Goal: Use online tool/utility: Utilize a website feature to perform a specific function

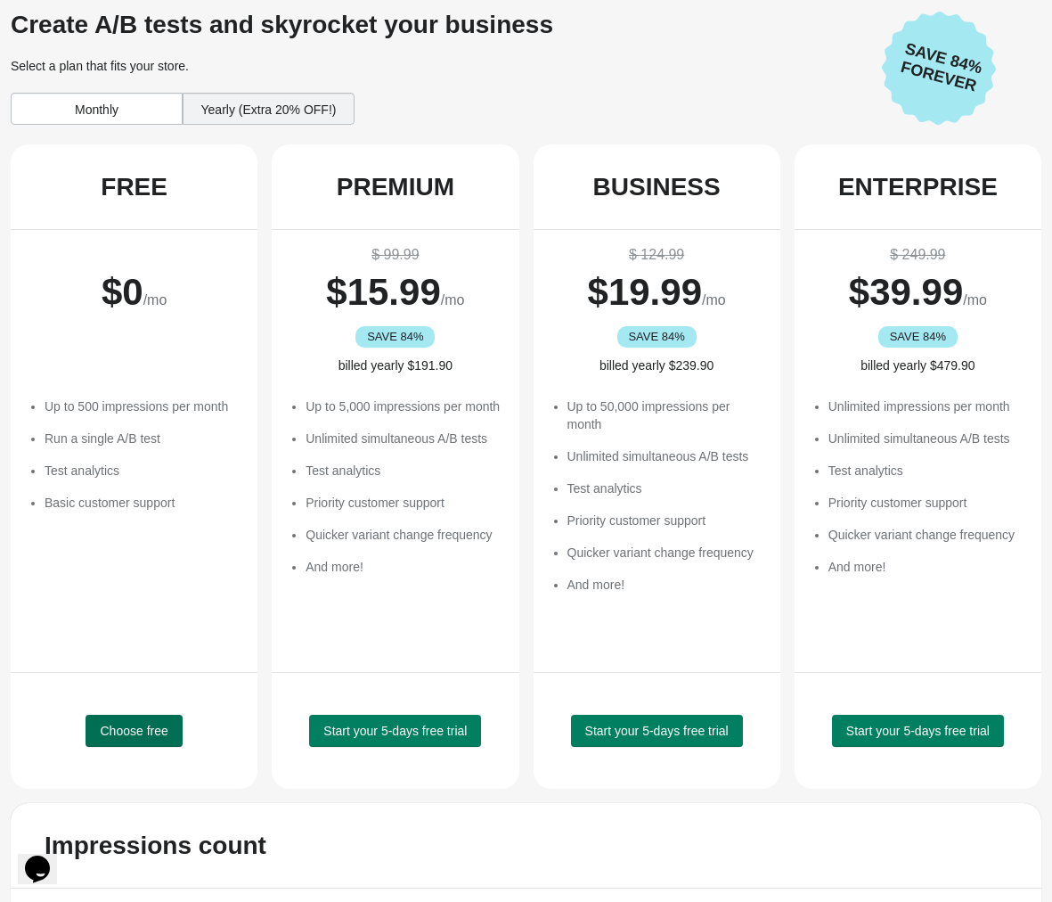
click at [125, 724] on span "Choose free" at bounding box center [134, 730] width 68 height 14
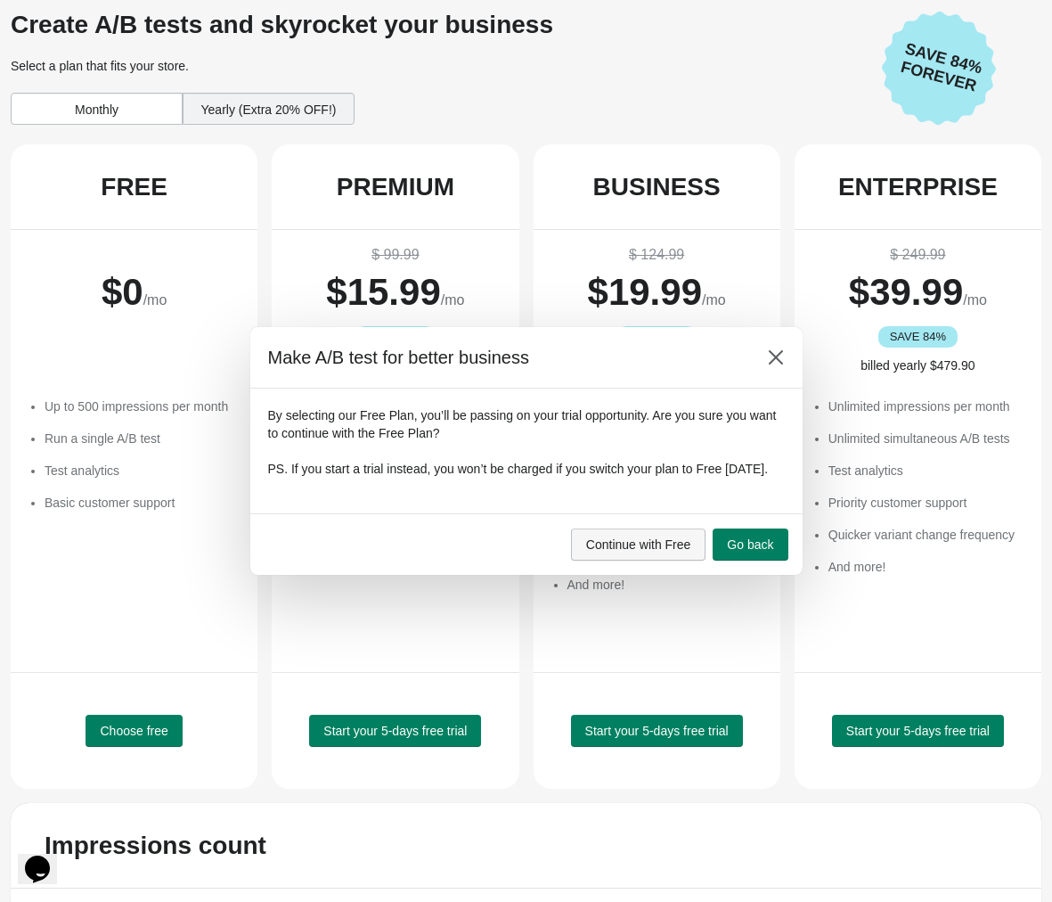
click at [662, 550] on span "Continue with Free" at bounding box center [638, 544] width 105 height 14
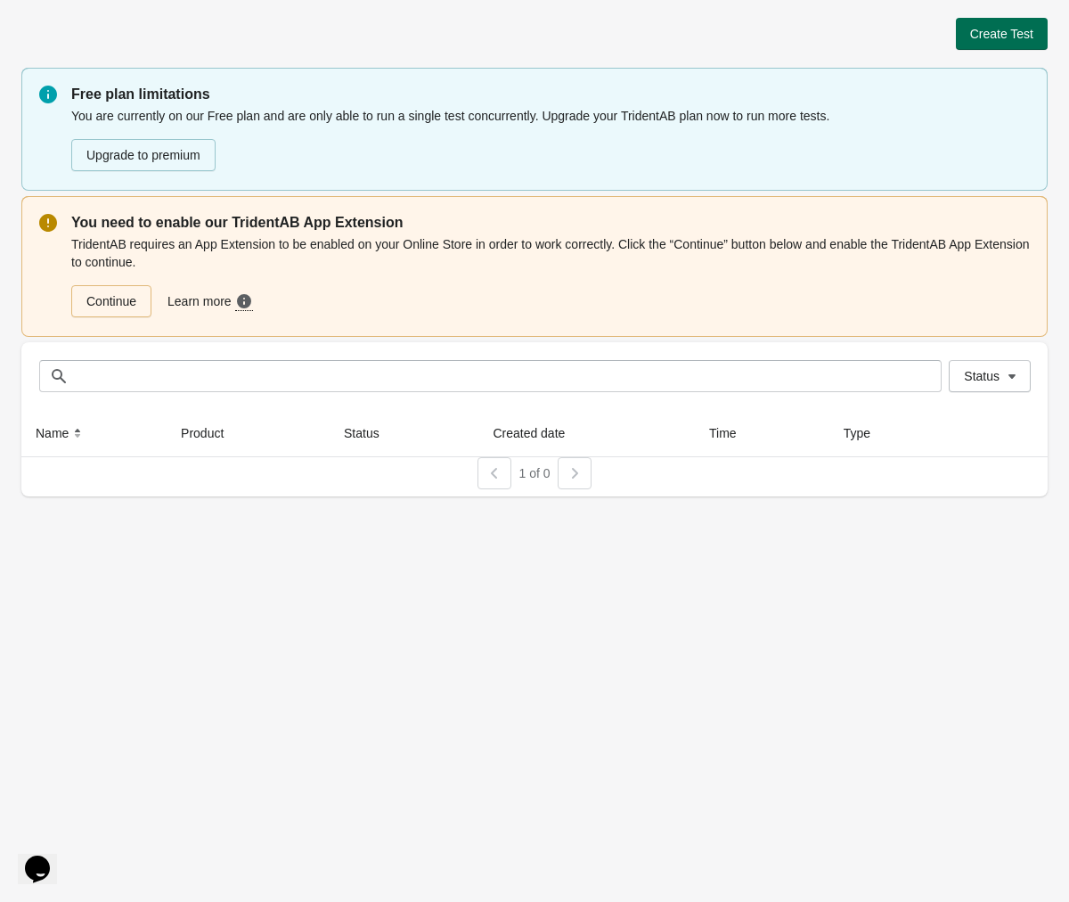
click at [1004, 24] on button "Create Test" at bounding box center [1002, 34] width 92 height 32
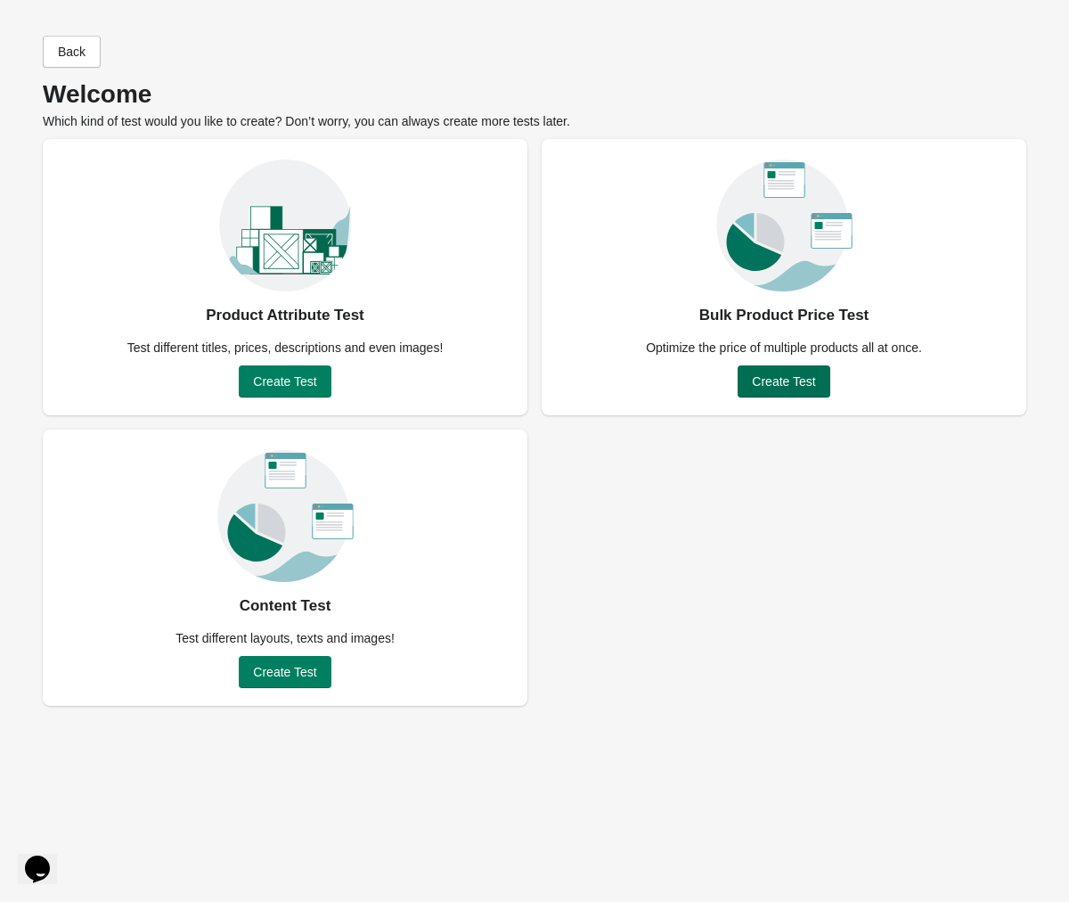
click at [772, 379] on span "Create Test" at bounding box center [783, 381] width 63 height 14
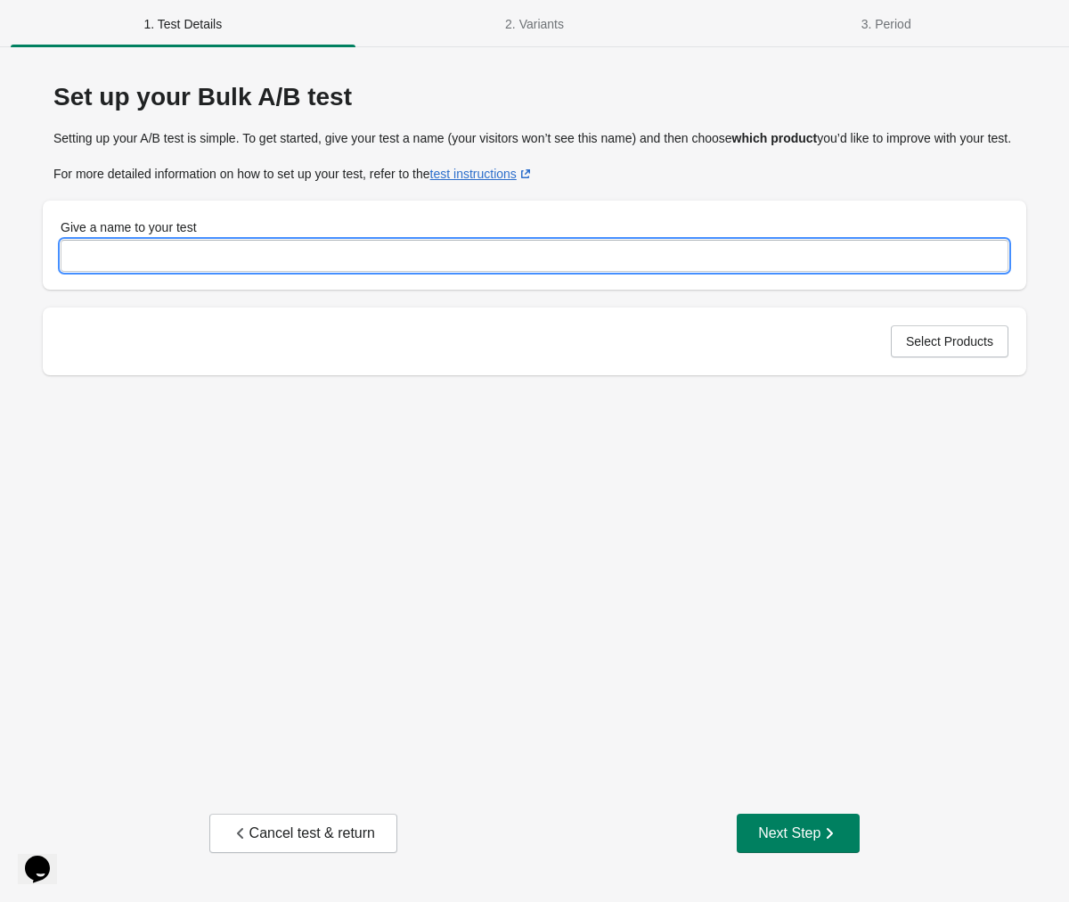
click at [376, 272] on input "Give a name to your test" at bounding box center [535, 256] width 948 height 32
type input "**********"
click at [939, 357] on button "Select Products" at bounding box center [950, 341] width 118 height 32
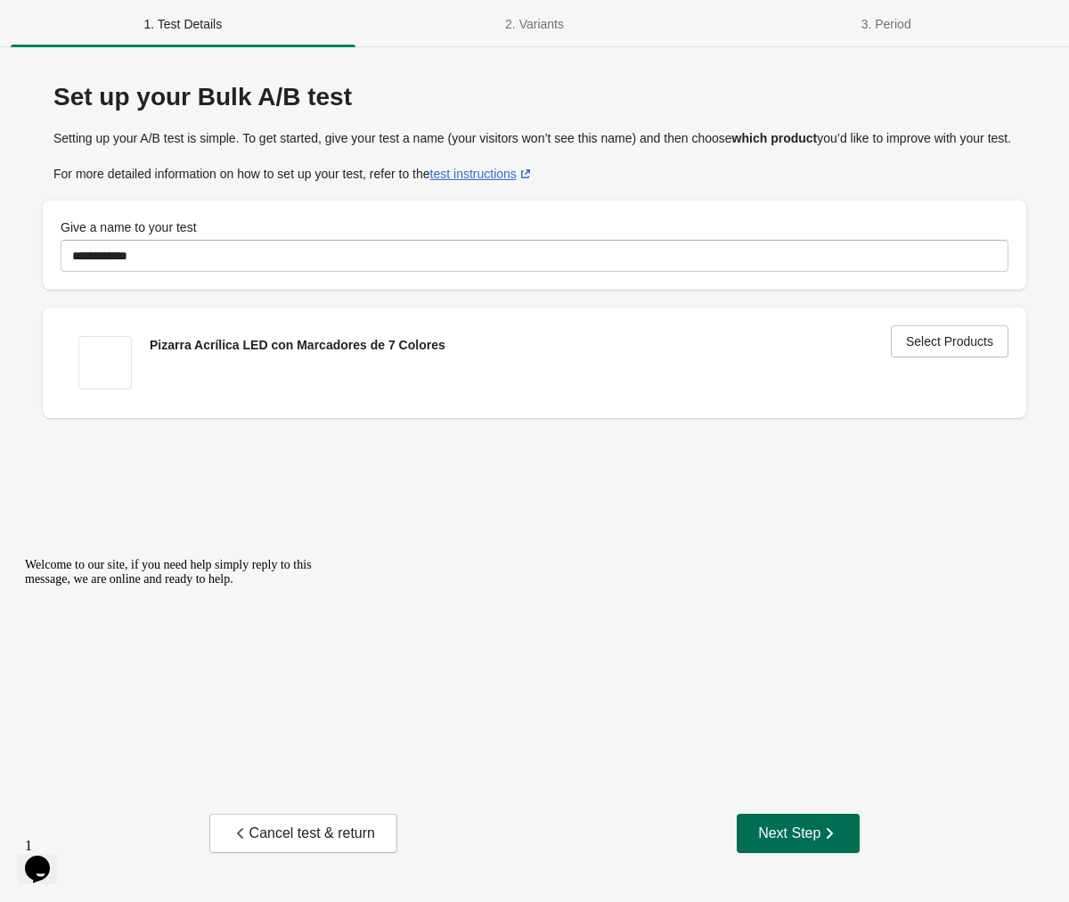
click at [805, 834] on div "Next Step" at bounding box center [798, 833] width 80 height 18
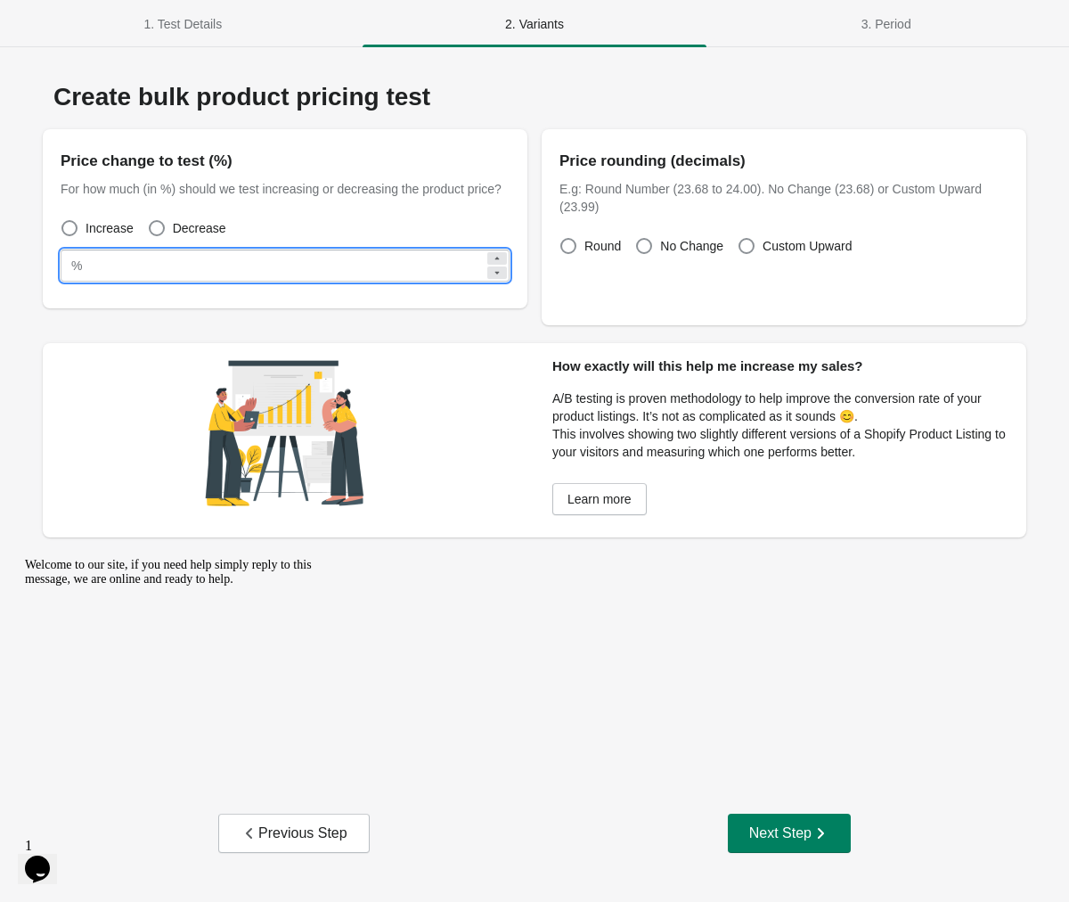
click at [166, 282] on input "**" at bounding box center [287, 265] width 396 height 32
type input "**"
click at [798, 137] on div "Price rounding (decimals) E.g: Round Number (23.68 to 24.00). No Change (23.68)…" at bounding box center [784, 227] width 485 height 196
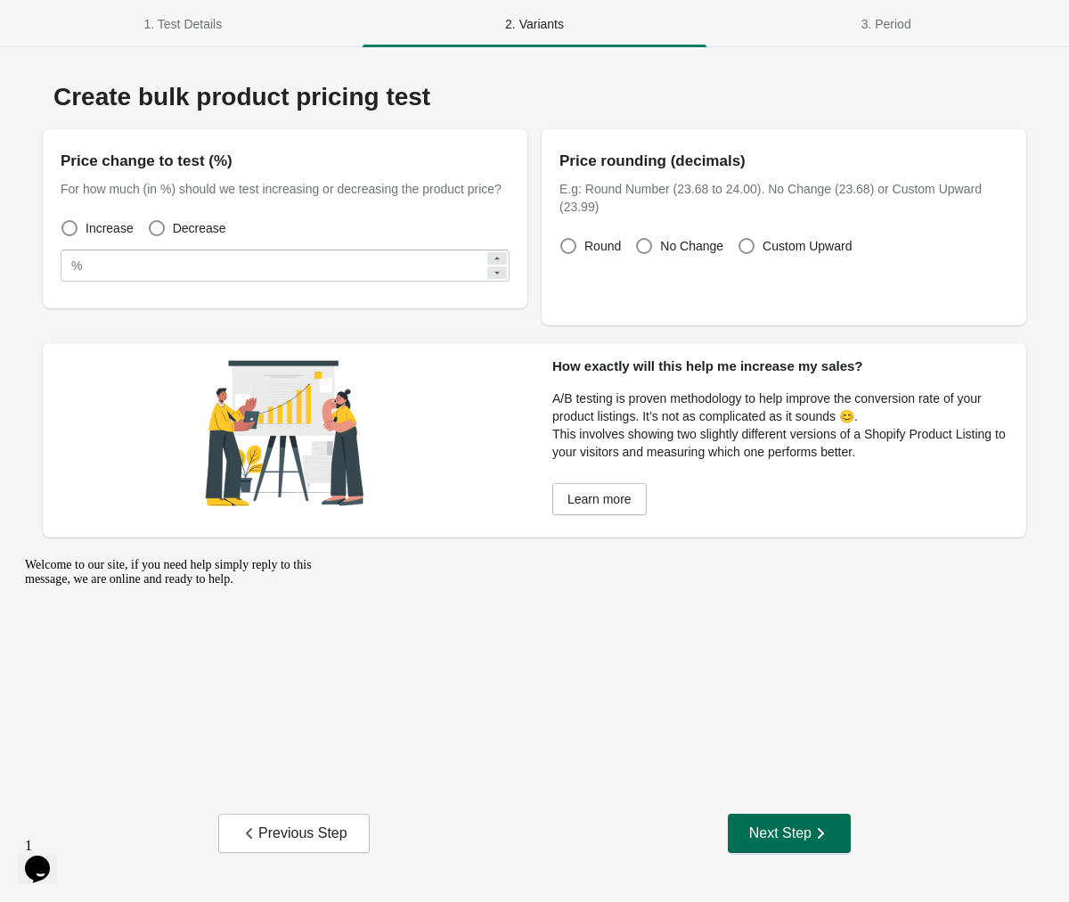
click at [800, 816] on button "Next Step" at bounding box center [789, 832] width 123 height 39
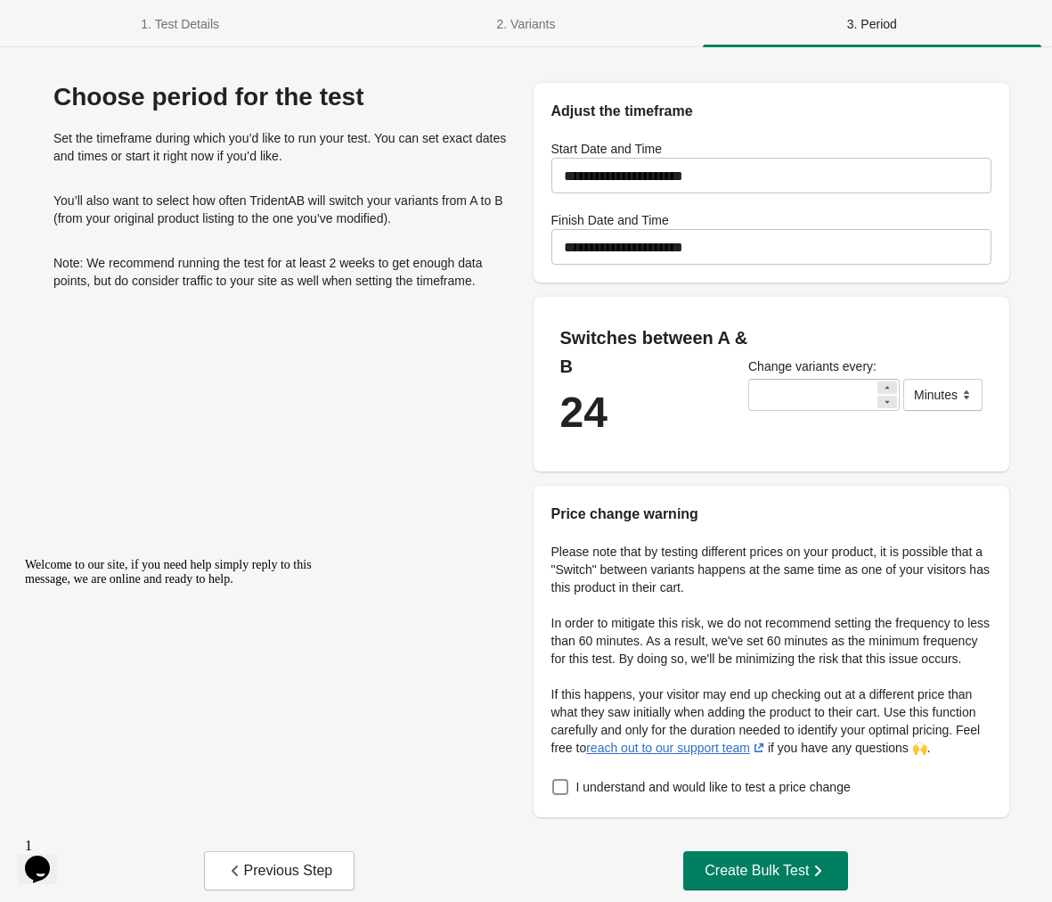
click at [600, 218] on h1 "Finish Date and Time" at bounding box center [772, 220] width 441 height 18
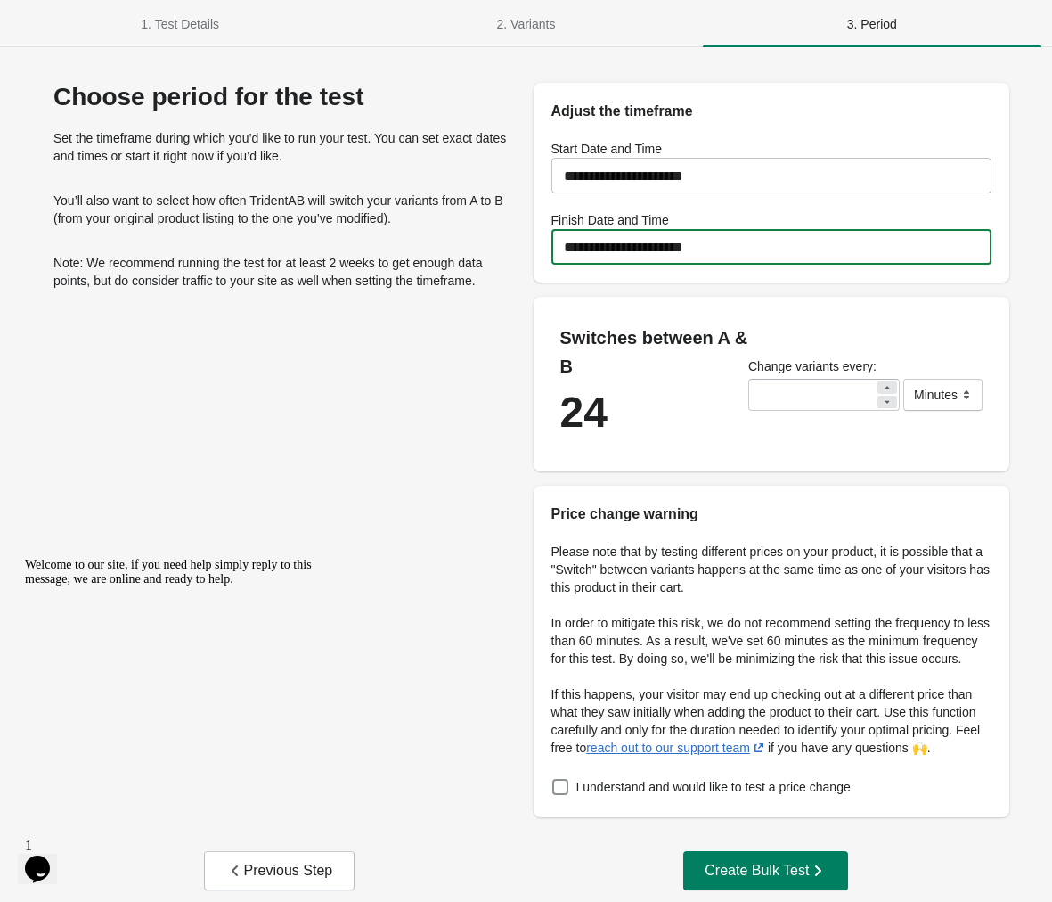
click at [589, 241] on input "**********" at bounding box center [772, 247] width 441 height 50
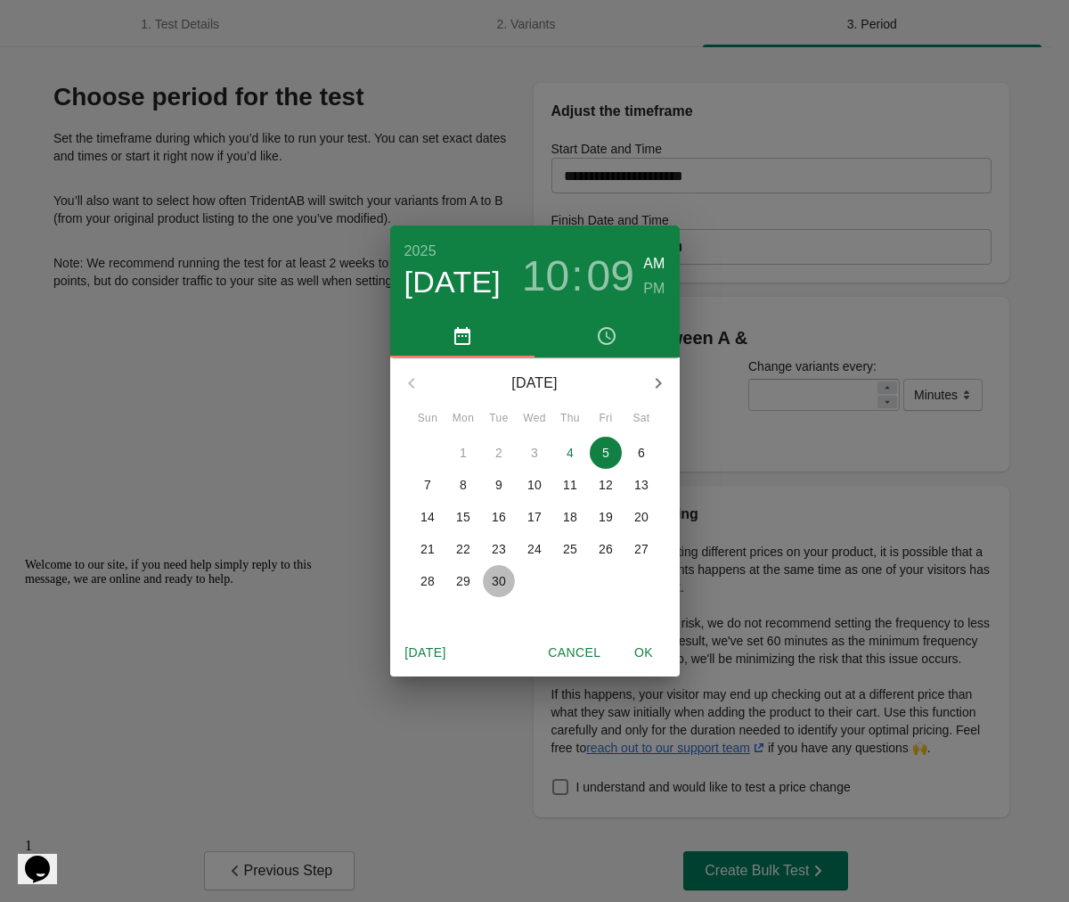
click at [495, 584] on p "30" at bounding box center [499, 581] width 14 height 18
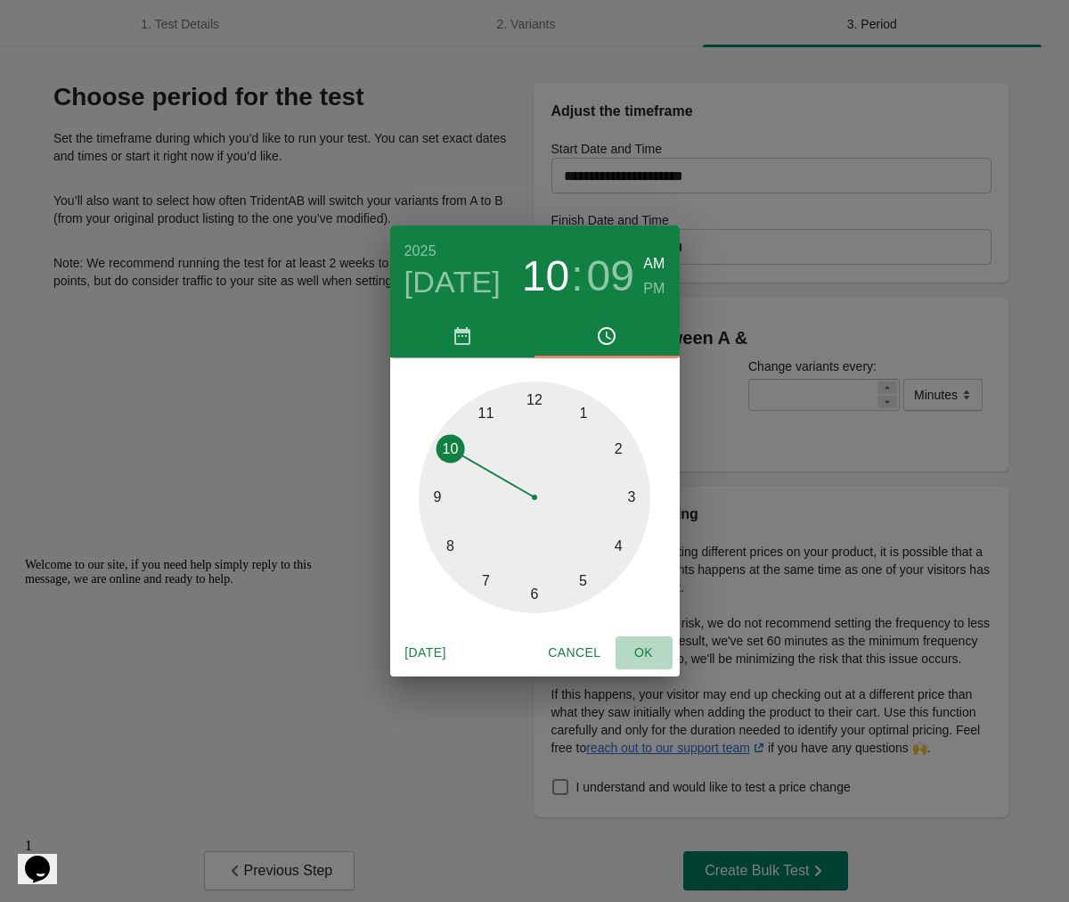
click at [648, 667] on button "OK" at bounding box center [644, 652] width 57 height 33
type input "**********"
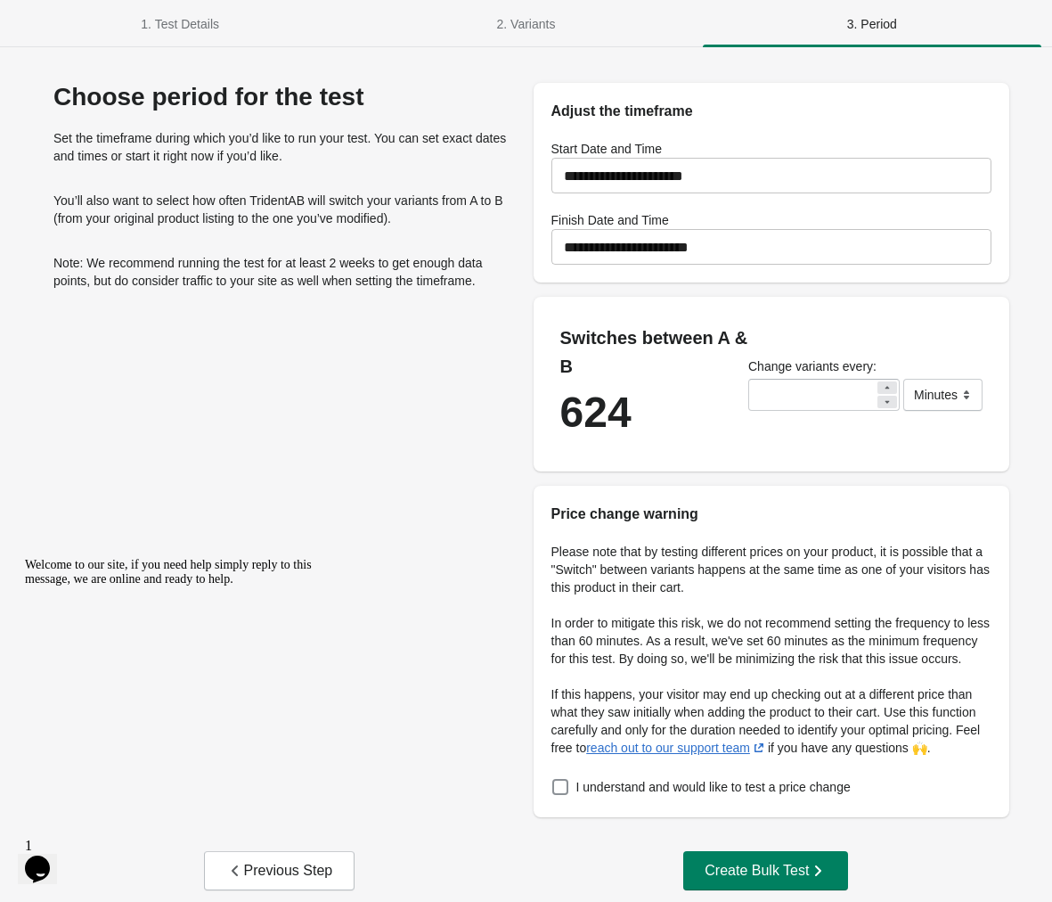
click at [756, 477] on div "**********" at bounding box center [772, 450] width 477 height 734
click at [335, 261] on p "Note: We recommend running the test for at least 2 weeks to get enough data poi…" at bounding box center [280, 272] width 455 height 36
click at [568, 808] on div "Please note that by testing different prices on your product, it is possible th…" at bounding box center [772, 671] width 477 height 292
click at [565, 808] on div "Please note that by testing different prices on your product, it is possible th…" at bounding box center [772, 671] width 477 height 292
drag, startPoint x: 554, startPoint y: 540, endPoint x: 837, endPoint y: 776, distance: 368.1
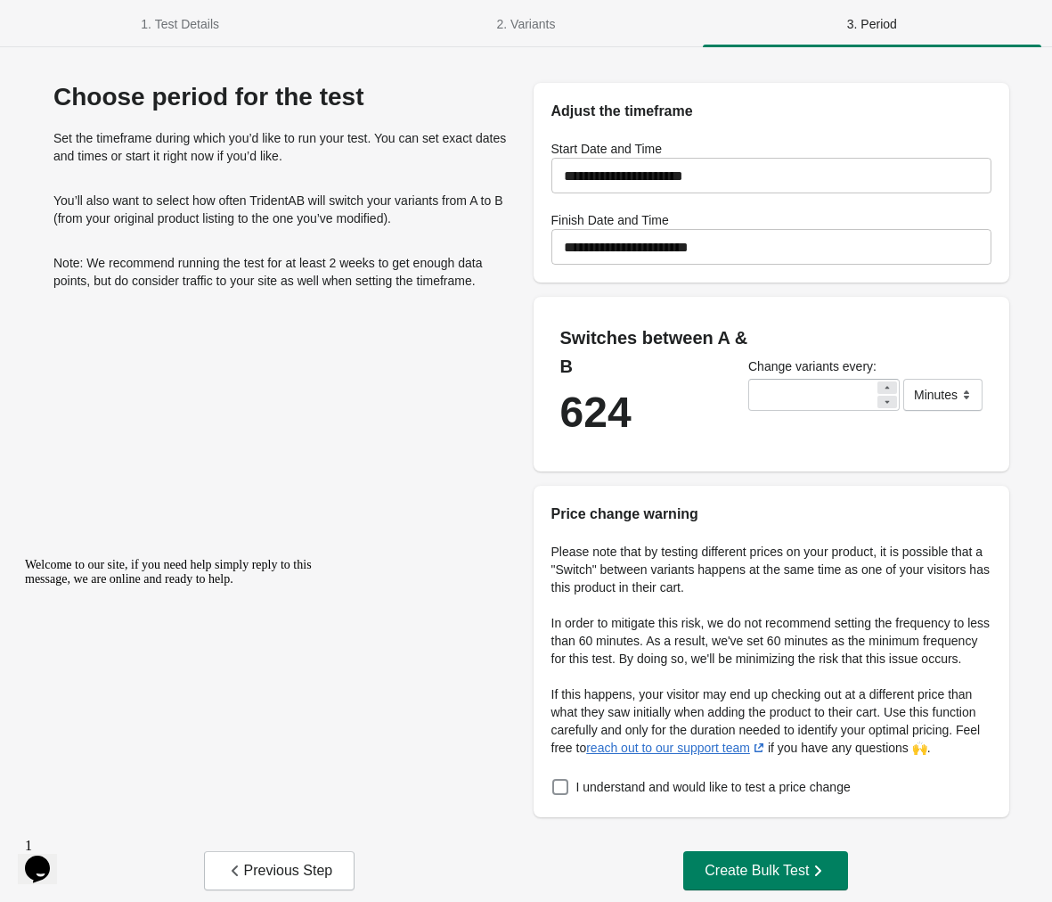
click at [837, 776] on div "Please note that by testing different prices on your product, it is possible th…" at bounding box center [772, 671] width 477 height 292
copy div "Please note that by testing different prices on your product, it is possible th…"
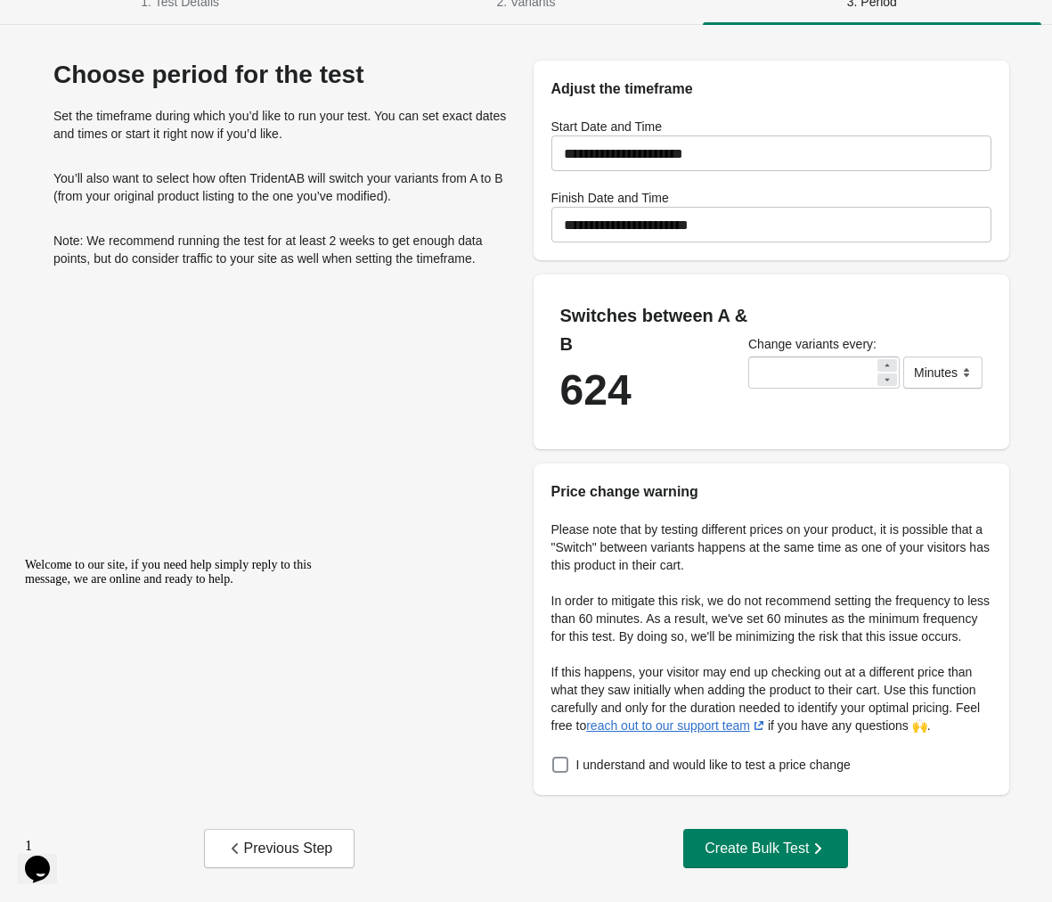
scroll to position [57, 0]
click at [731, 870] on div "**********" at bounding box center [525, 469] width 1009 height 852
click at [732, 858] on button "Create Bulk Test" at bounding box center [765, 848] width 165 height 39
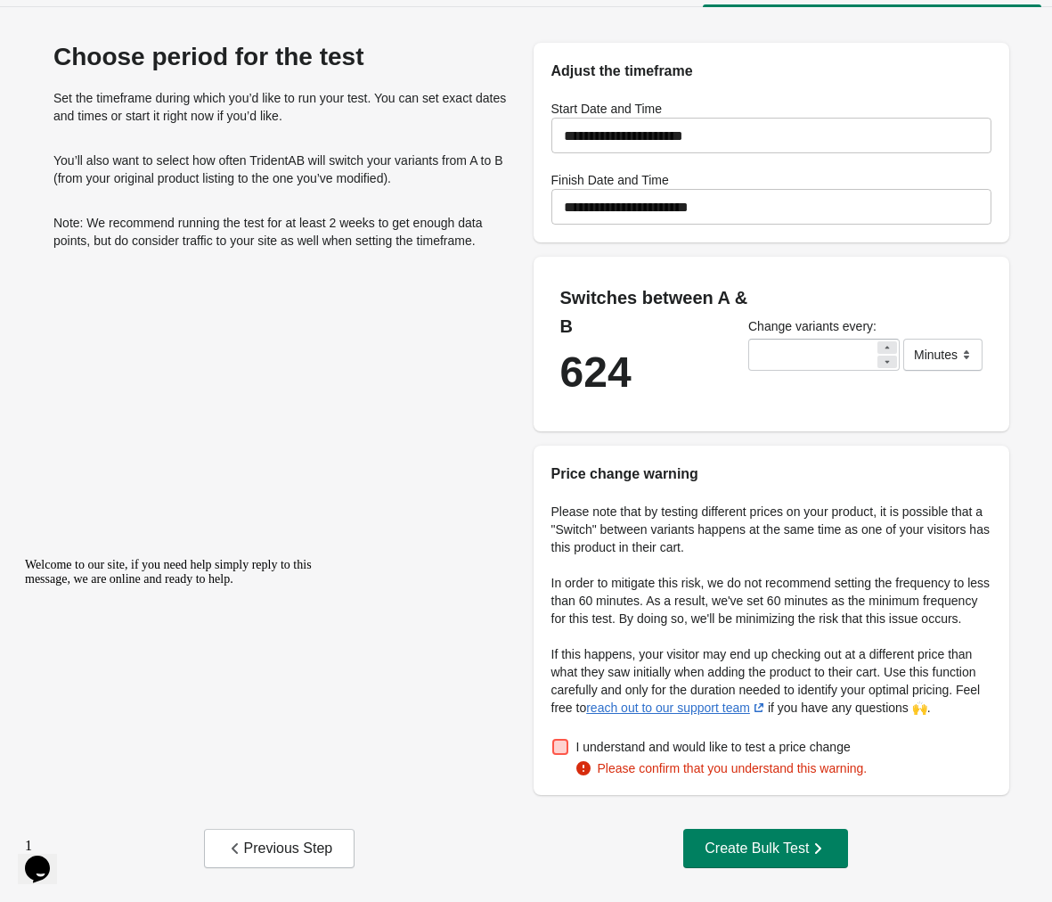
click at [721, 756] on span "I understand and would like to test a price change" at bounding box center [713, 747] width 274 height 18
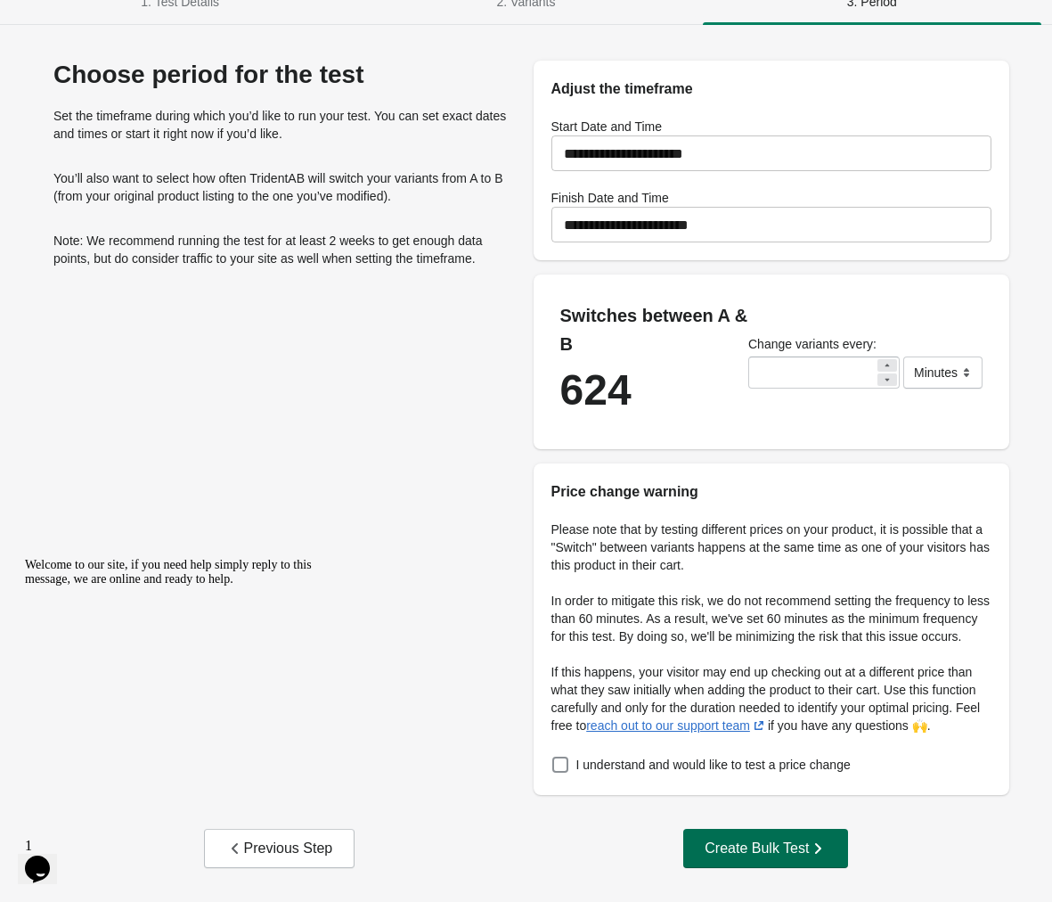
click at [777, 860] on button "Create Bulk Test" at bounding box center [765, 848] width 165 height 39
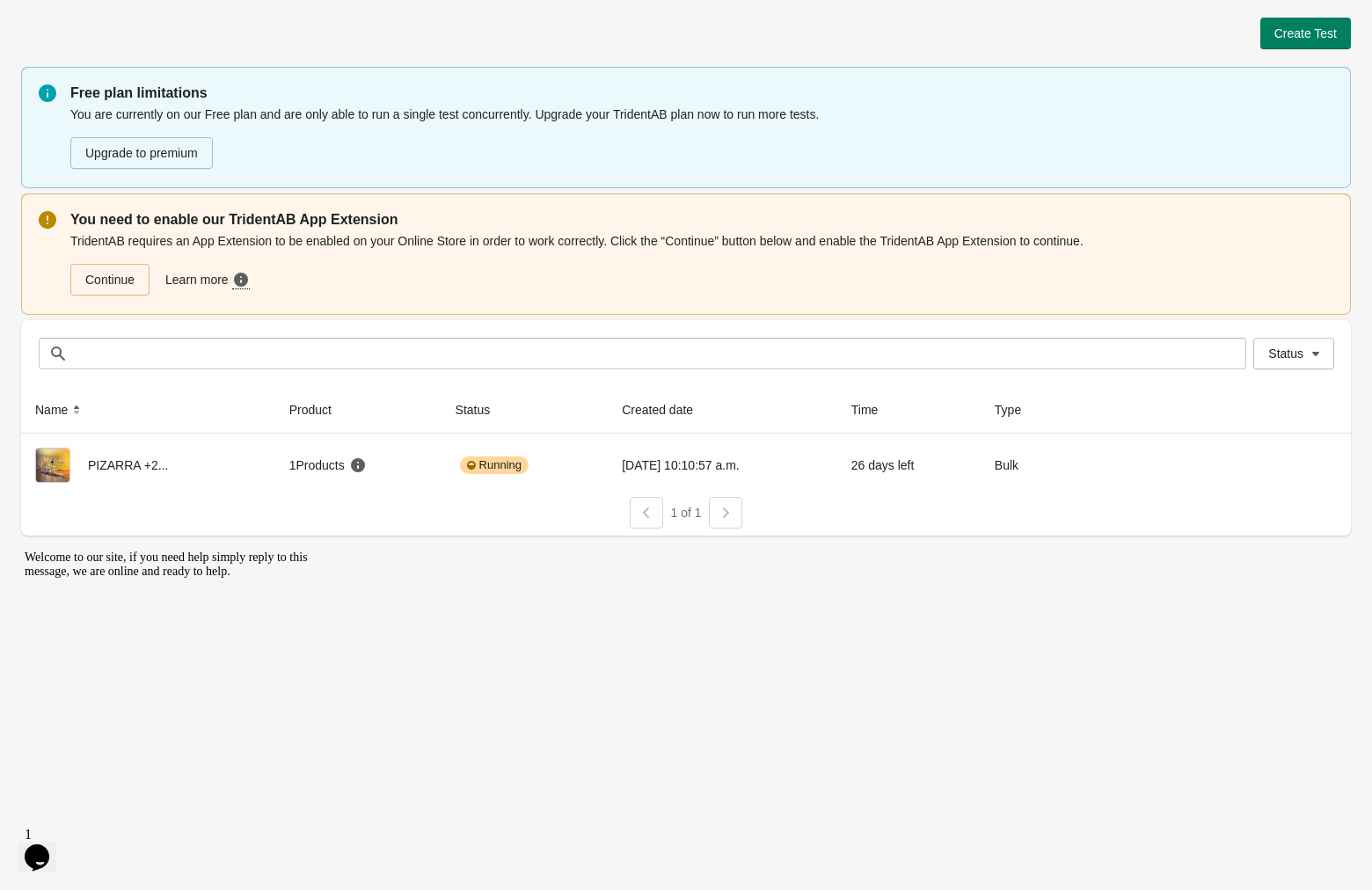
click at [709, 506] on div at bounding box center [725, 512] width 34 height 32
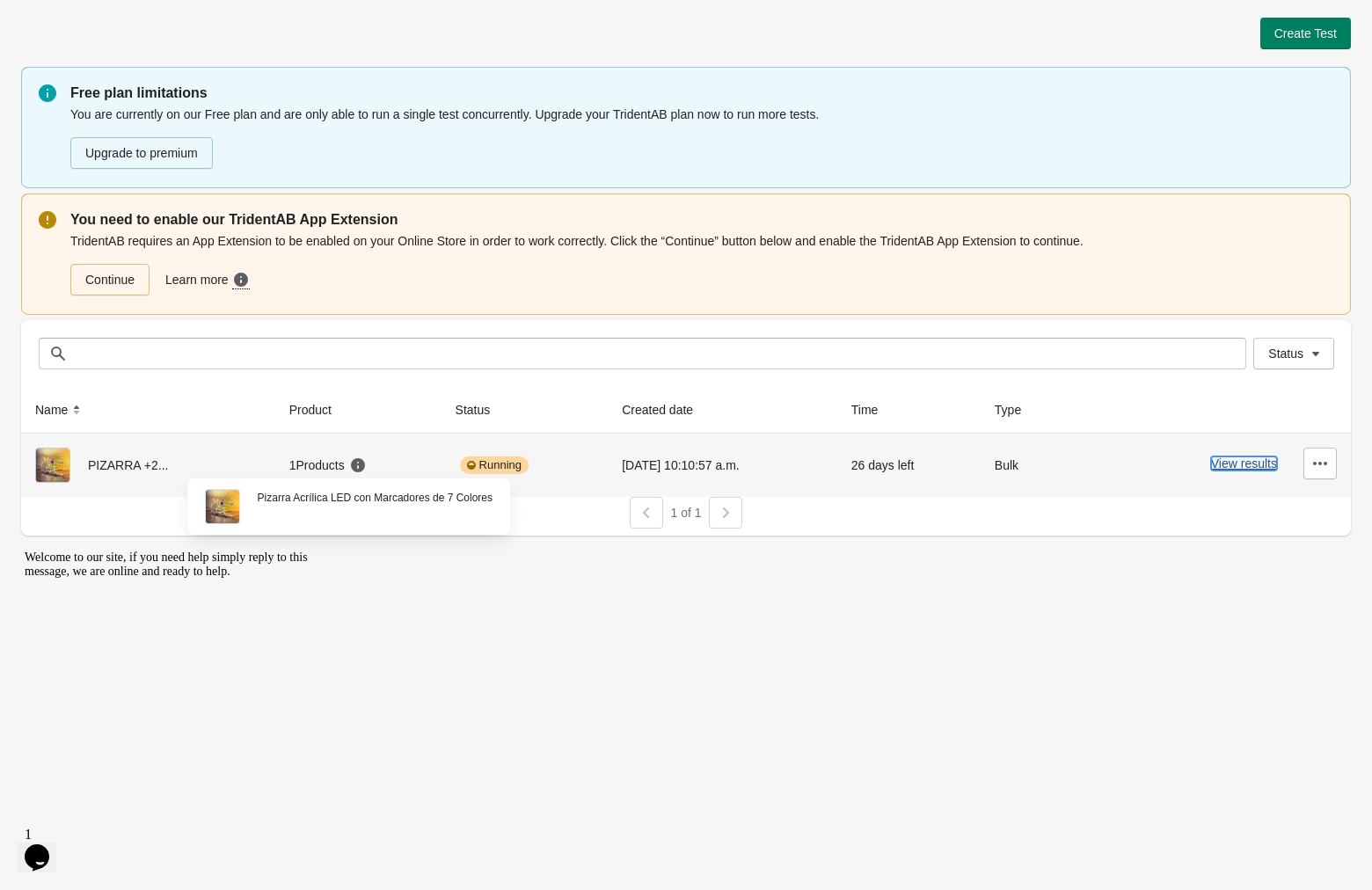
click at [1244, 461] on button "View results" at bounding box center [1244, 463] width 66 height 14
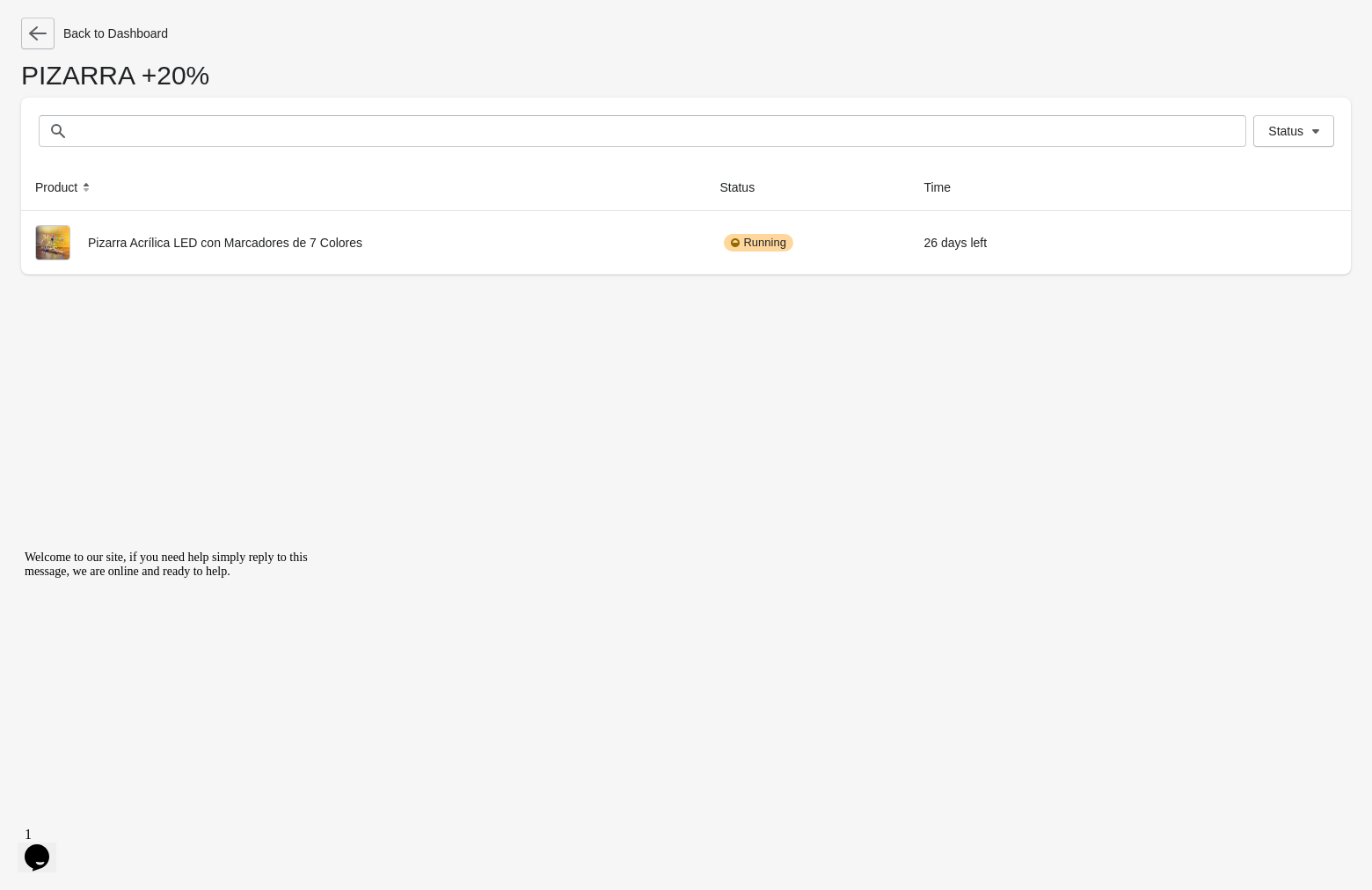
click at [35, 36] on icon "button" at bounding box center [38, 34] width 18 height 18
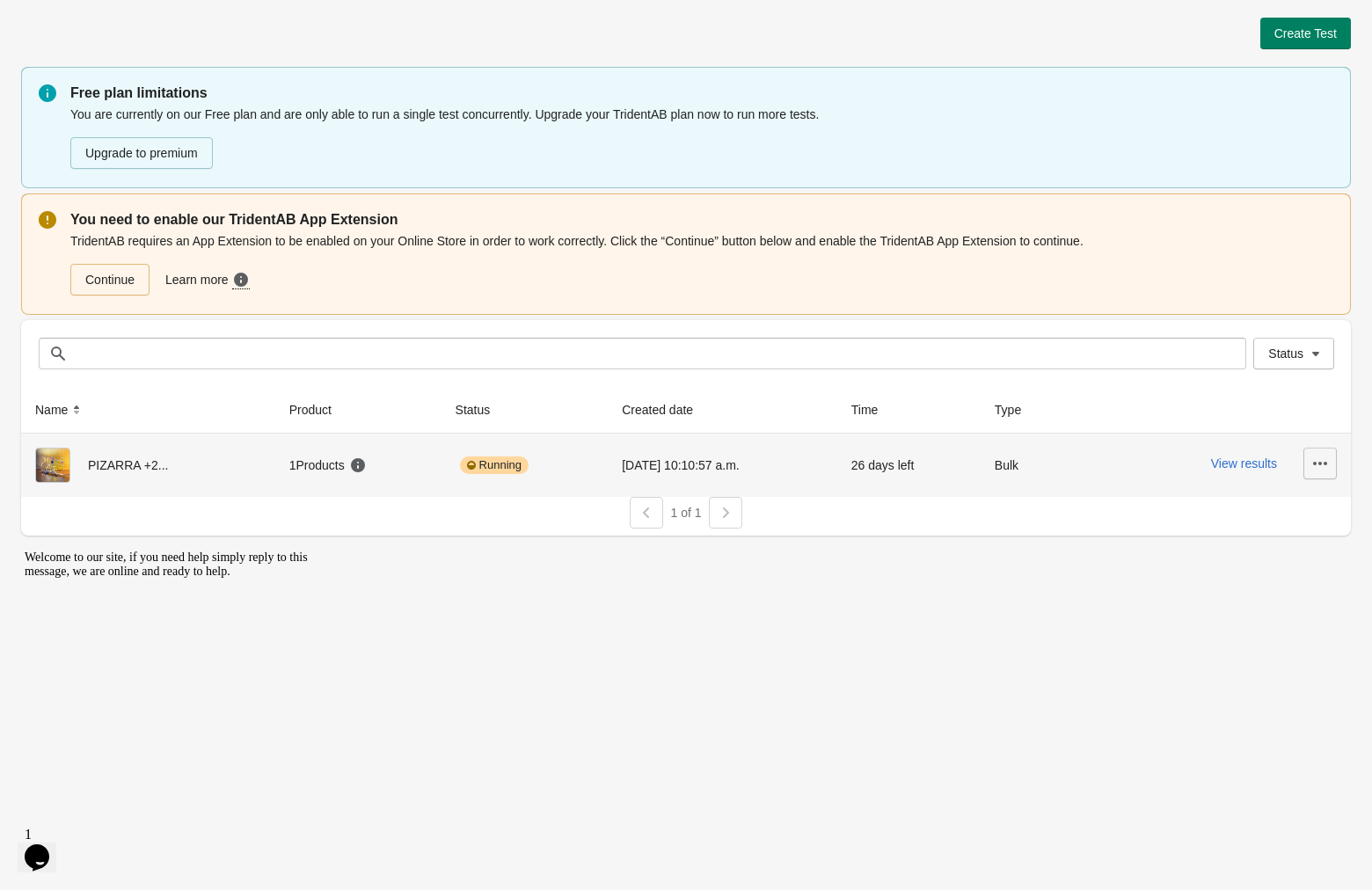
click at [1320, 472] on icon "button" at bounding box center [1320, 464] width 18 height 18
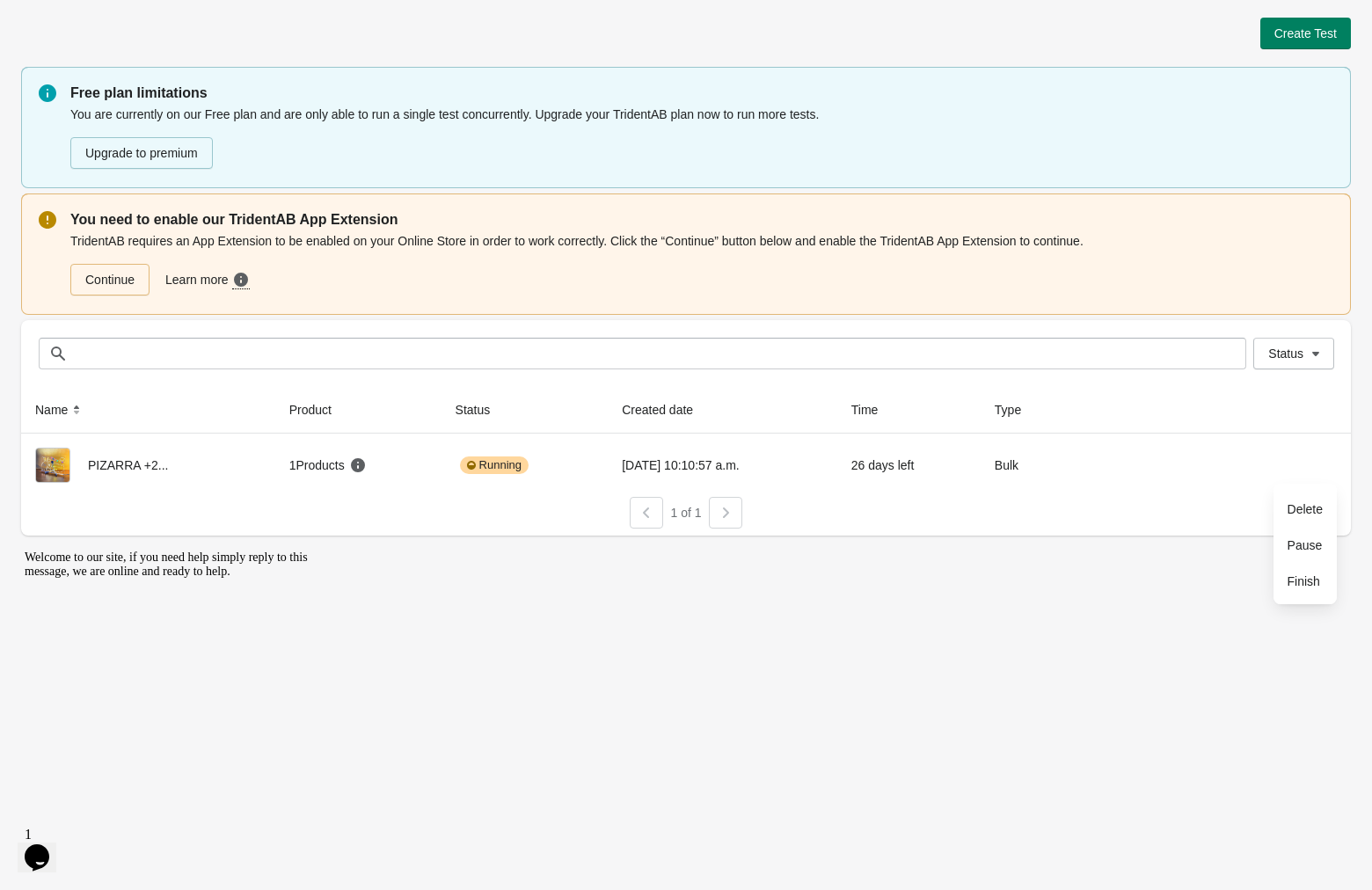
click at [797, 613] on div "Create Test Free plan limitations You are currently on our Free plan and are on…" at bounding box center [686, 445] width 1372 height 890
click at [108, 277] on link "Continue" at bounding box center [110, 279] width 79 height 32
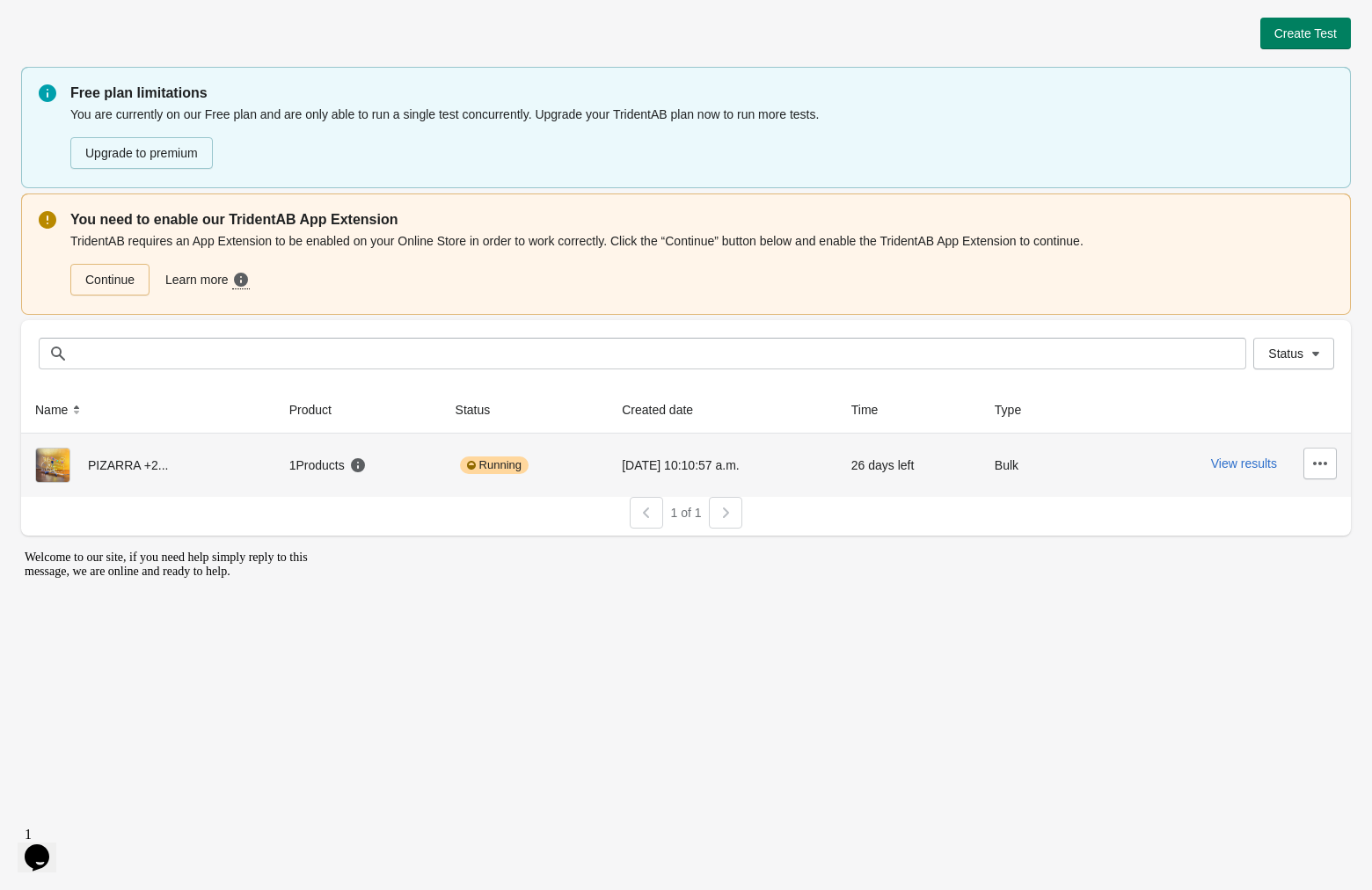
click at [648, 461] on div "[DATE] 10:10:57 a.m." at bounding box center [723, 466] width 201 height 36
click at [1010, 468] on div "Bulk" at bounding box center [1037, 466] width 86 height 36
click at [1318, 463] on icon "button" at bounding box center [1320, 464] width 18 height 18
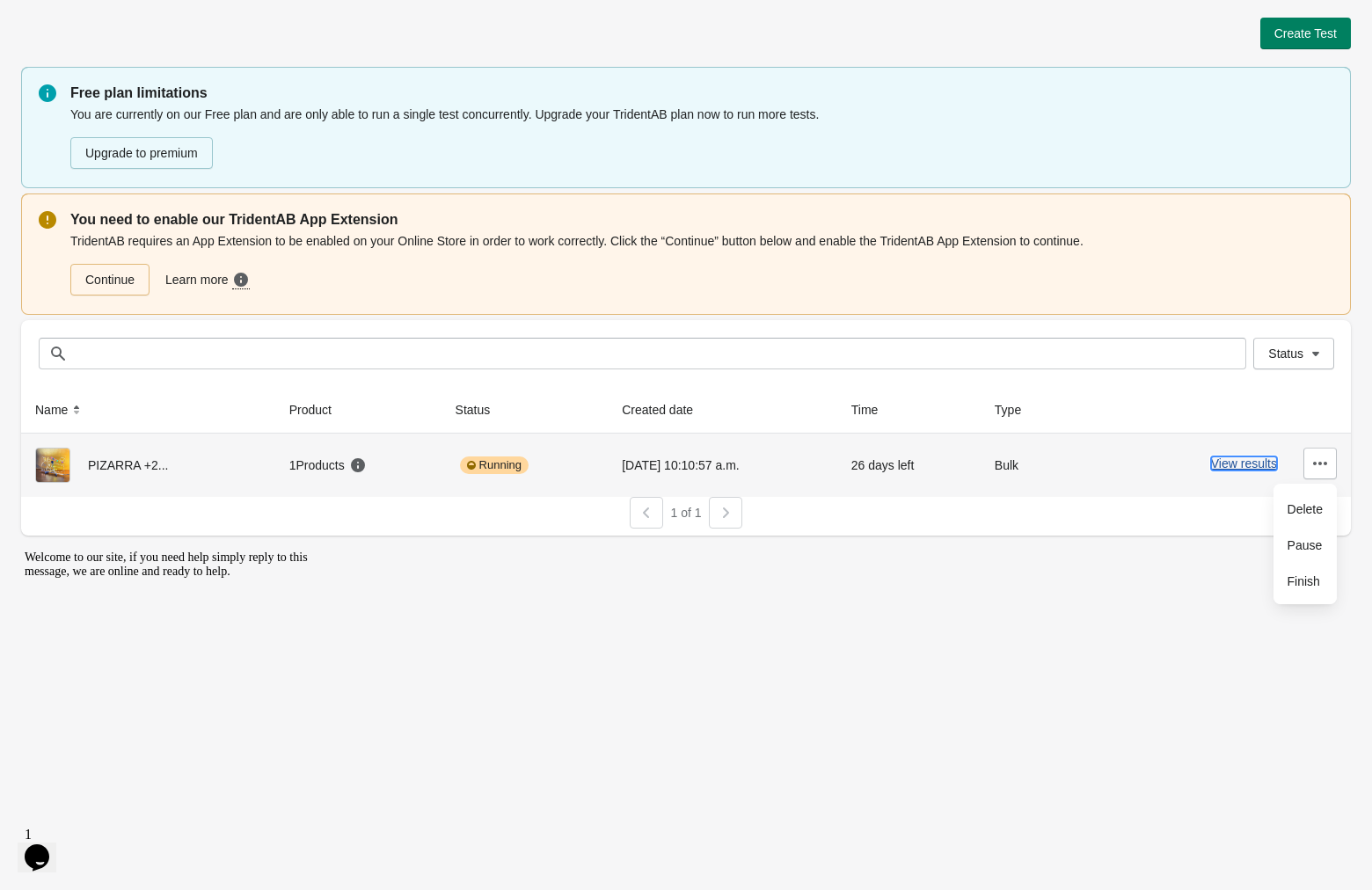
click at [1254, 458] on button "View results" at bounding box center [1244, 463] width 66 height 14
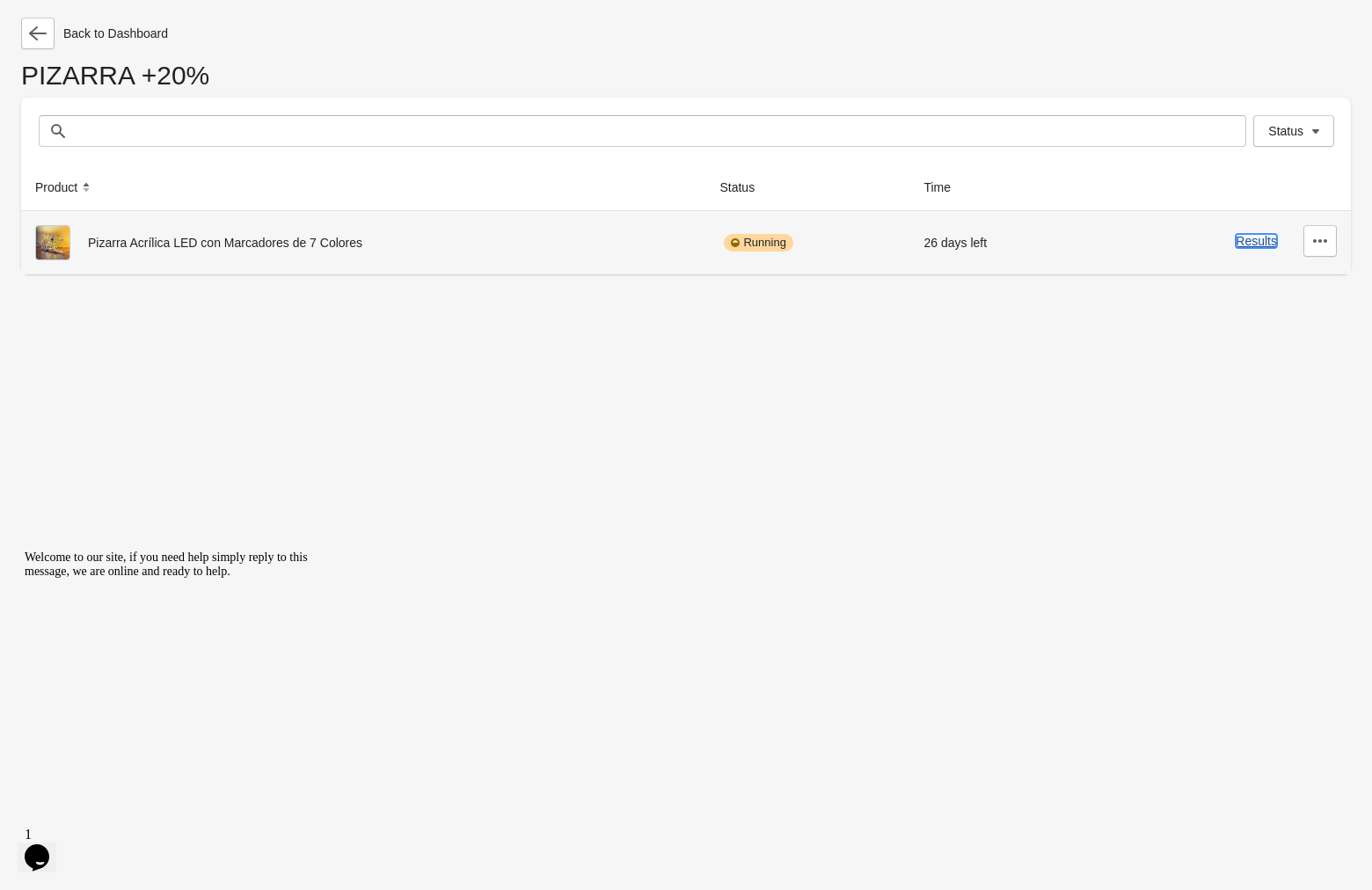
click at [1247, 247] on button "Results" at bounding box center [1257, 241] width 41 height 14
